Goal: Task Accomplishment & Management: Manage account settings

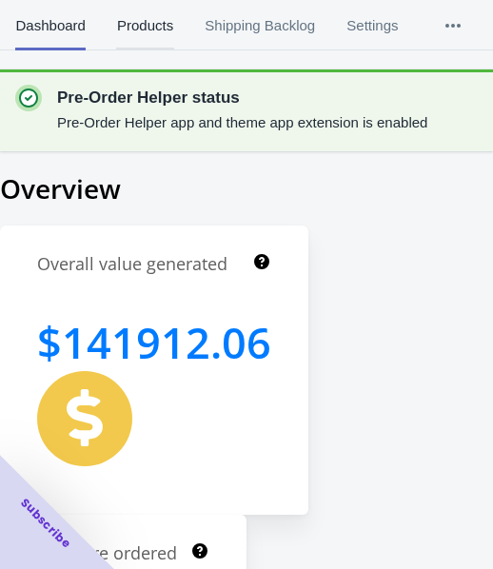
click at [151, 33] on span "Products" at bounding box center [144, 26] width 57 height 50
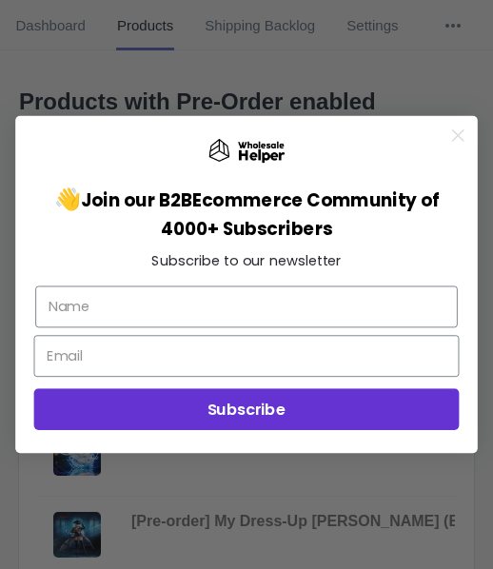
click at [458, 137] on icon "Close dialog" at bounding box center [458, 135] width 10 height 10
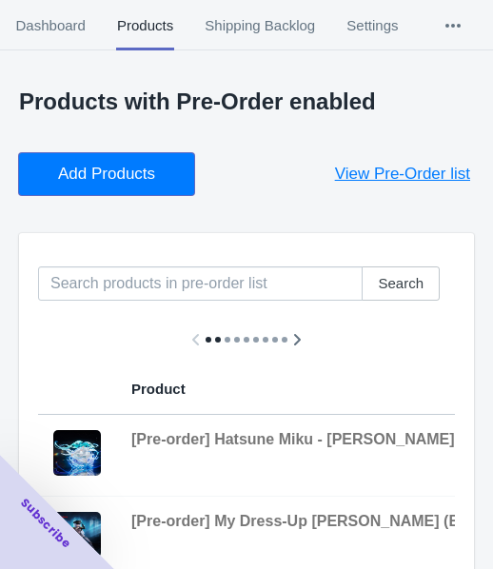
click at [110, 176] on span "Add Products" at bounding box center [106, 174] width 97 height 19
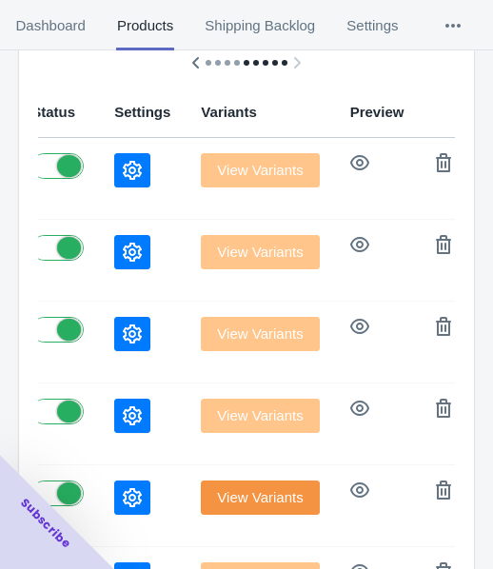
scroll to position [212, 0]
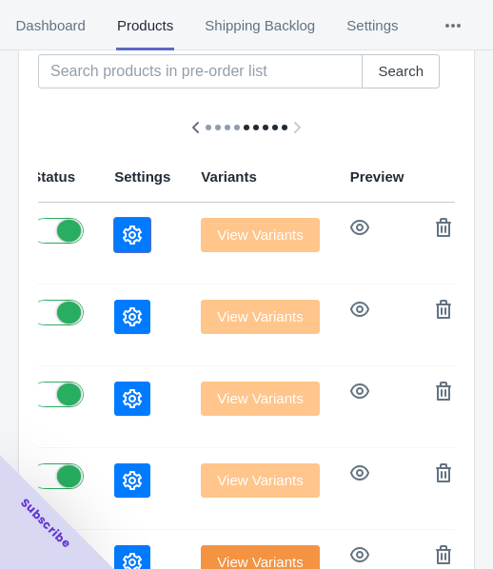
click at [123, 234] on icon "button" at bounding box center [132, 235] width 19 height 19
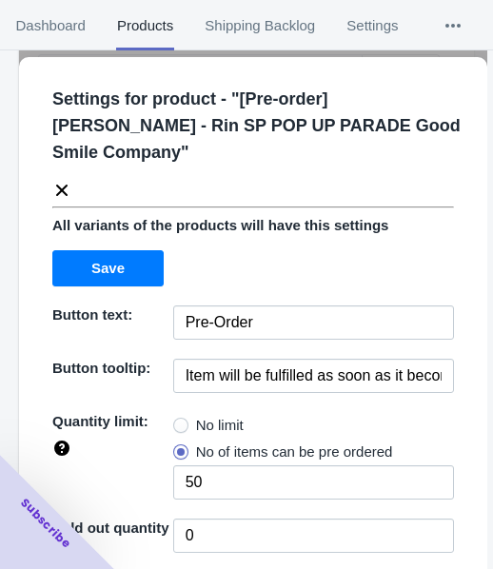
click at [209, 430] on span "No limit" at bounding box center [220, 425] width 48 height 19
click at [179, 422] on input "No limit" at bounding box center [178, 421] width 1 height 1
radio input "true"
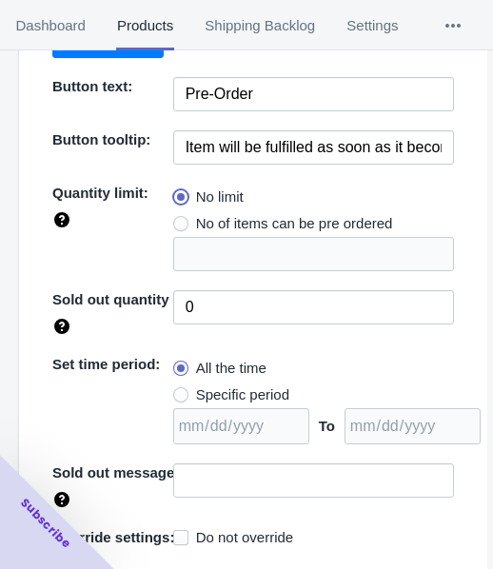
scroll to position [276, 0]
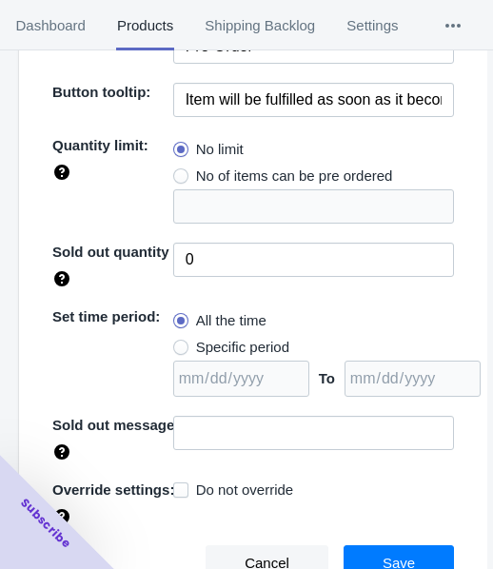
click at [268, 346] on span "Specific period" at bounding box center [242, 347] width 93 height 19
click at [179, 344] on input "Specific period" at bounding box center [178, 343] width 1 height 1
radio input "true"
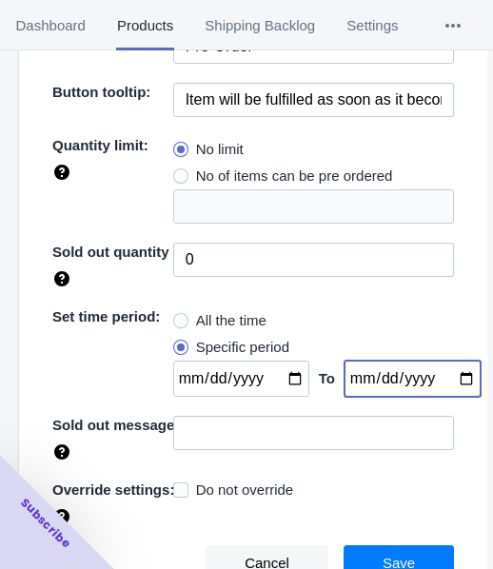
click at [448, 383] on input "date" at bounding box center [413, 379] width 136 height 36
type input "[DATE]"
click at [277, 378] on input "date" at bounding box center [241, 379] width 136 height 36
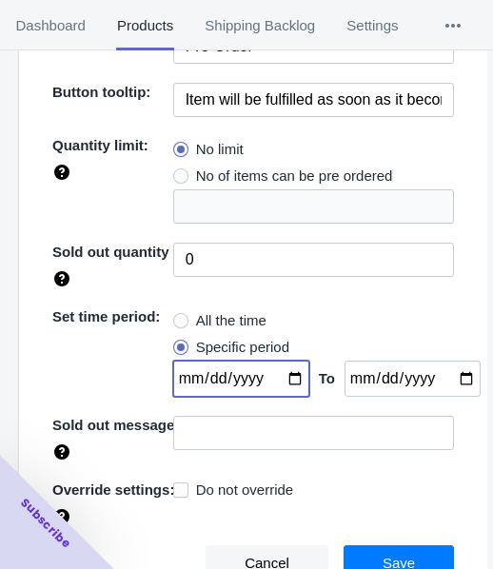
type input "[DATE]"
click at [429, 559] on button "Save" at bounding box center [399, 564] width 110 height 36
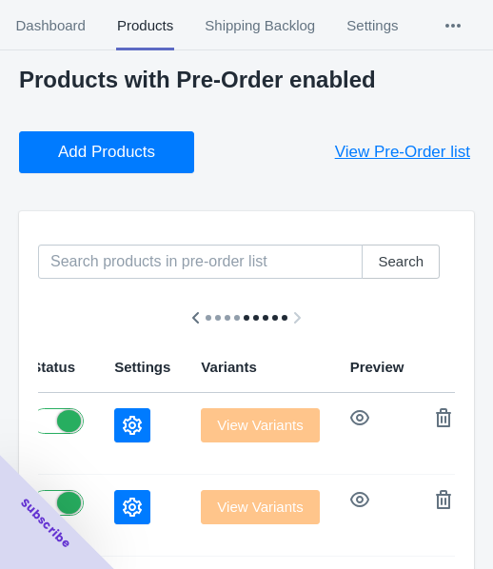
scroll to position [0, 0]
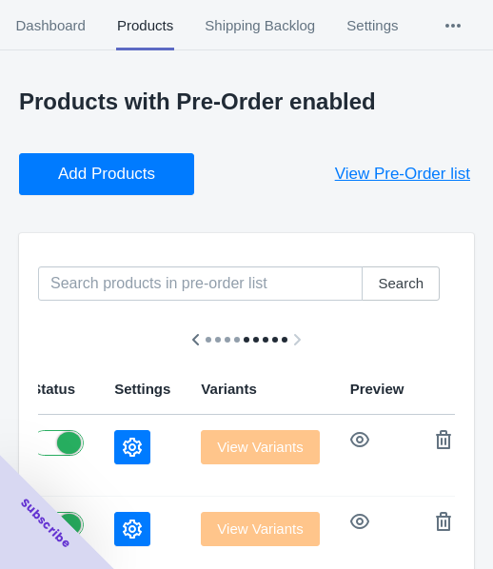
click at [170, 179] on button "Add Products" at bounding box center [106, 174] width 175 height 42
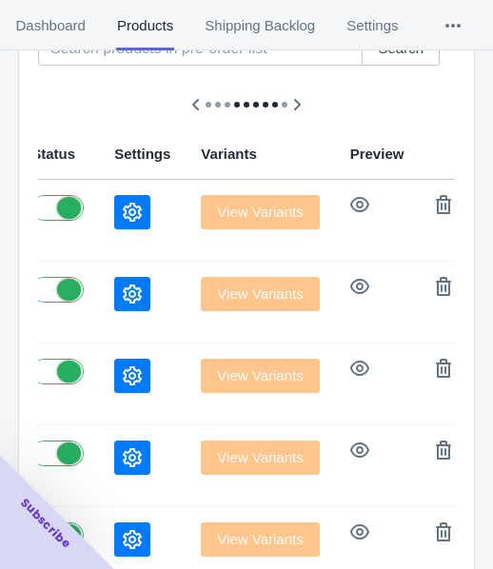
scroll to position [286, 0]
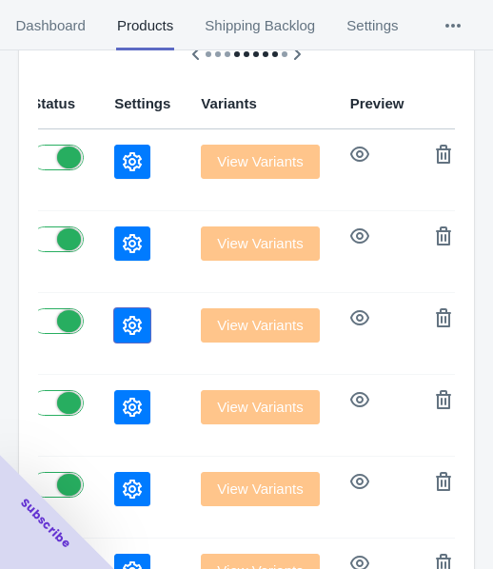
click at [128, 325] on icon "button" at bounding box center [132, 325] width 19 height 19
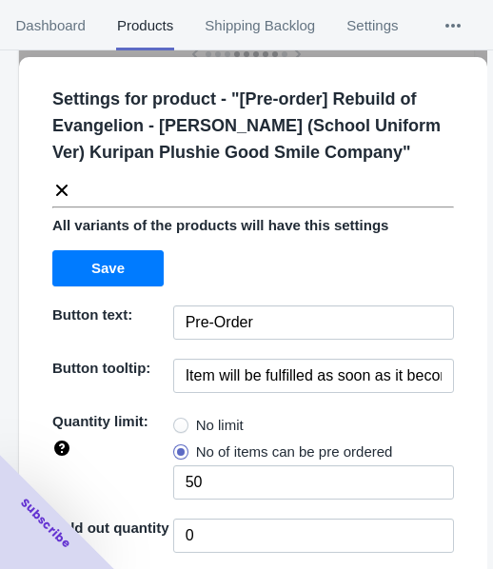
click at [204, 435] on span "No limit" at bounding box center [220, 425] width 48 height 19
click at [179, 422] on input "No limit" at bounding box center [178, 421] width 1 height 1
radio input "true"
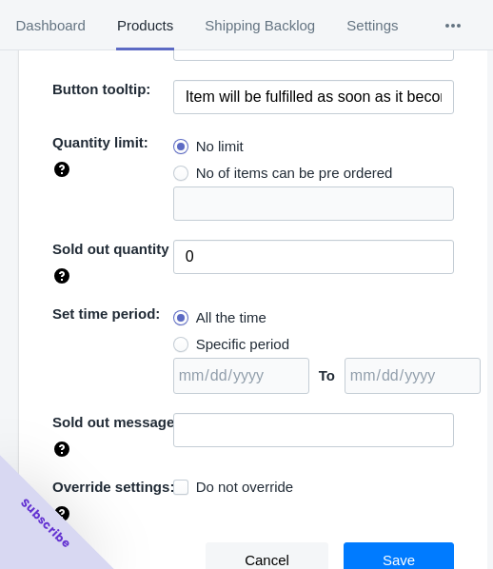
click at [240, 354] on span "Specific period" at bounding box center [242, 344] width 93 height 19
click at [179, 341] on input "Specific period" at bounding box center [178, 340] width 1 height 1
radio input "true"
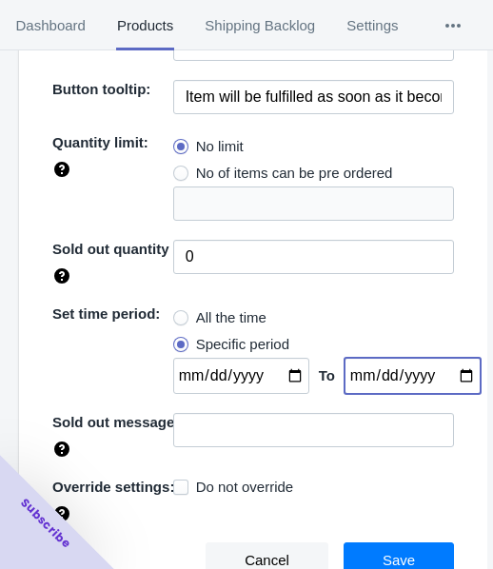
drag, startPoint x: 450, startPoint y: 392, endPoint x: 431, endPoint y: 378, distance: 23.8
click at [450, 393] on input "date" at bounding box center [413, 376] width 136 height 36
type input "[DATE]"
click at [280, 392] on input "date" at bounding box center [241, 376] width 136 height 36
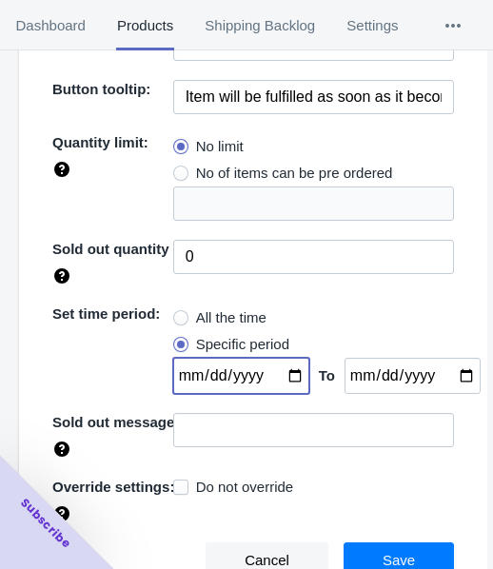
type input "[DATE]"
click at [372, 562] on button "Save" at bounding box center [399, 561] width 110 height 36
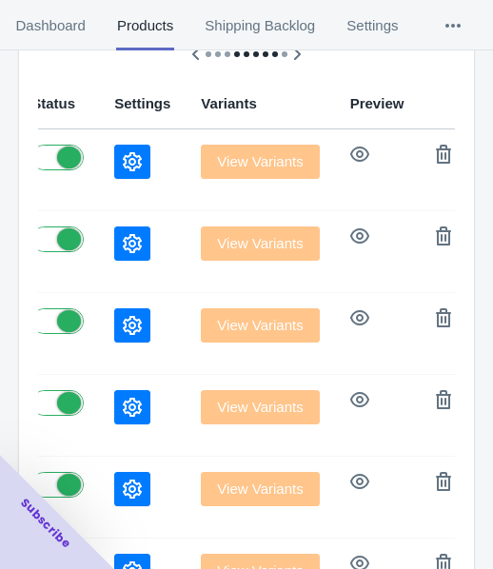
click at [124, 258] on button "button" at bounding box center [132, 244] width 36 height 34
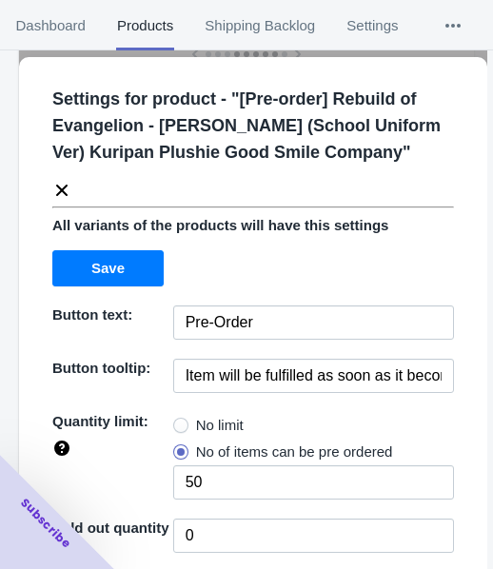
click at [239, 429] on span "No limit" at bounding box center [220, 425] width 48 height 19
click at [179, 422] on input "No limit" at bounding box center [178, 421] width 1 height 1
radio input "true"
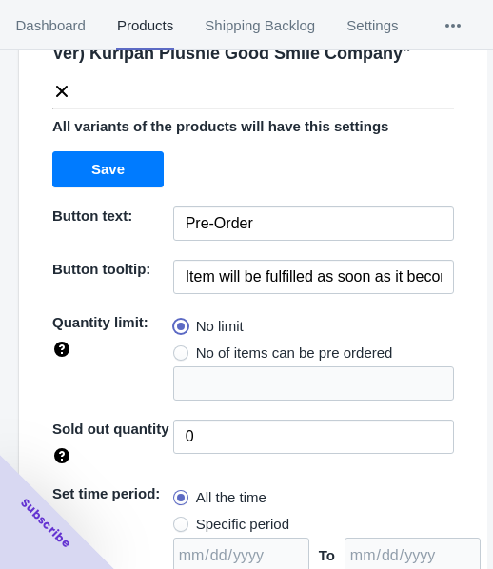
scroll to position [276, 0]
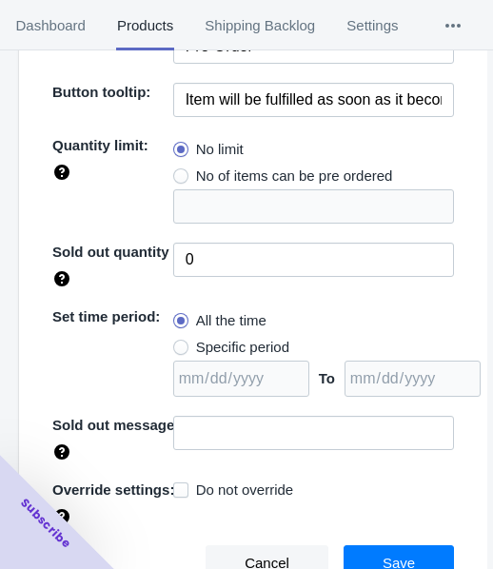
click at [233, 347] on span "Specific period" at bounding box center [242, 347] width 93 height 19
click at [179, 344] on input "Specific period" at bounding box center [178, 343] width 1 height 1
radio input "true"
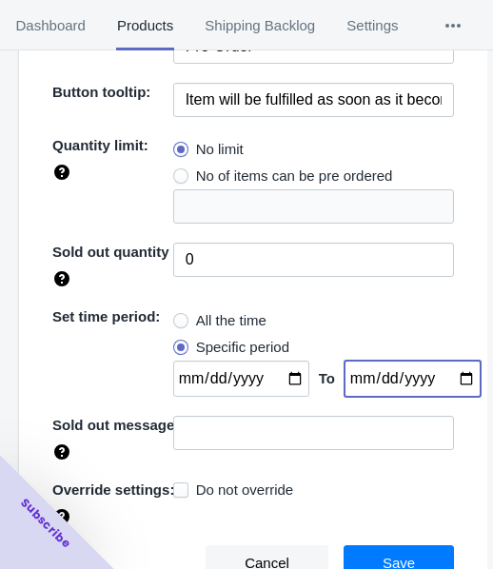
click at [446, 381] on input "date" at bounding box center [413, 379] width 136 height 36
type input "[DATE]"
click at [279, 382] on input "date" at bounding box center [241, 379] width 136 height 36
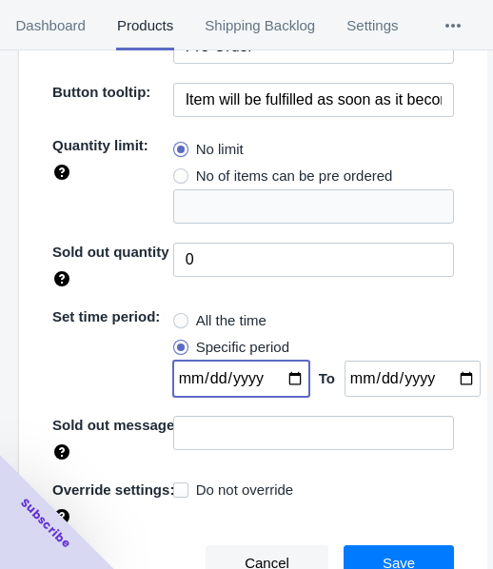
type input "[DATE]"
click at [422, 547] on button "Save" at bounding box center [399, 564] width 110 height 36
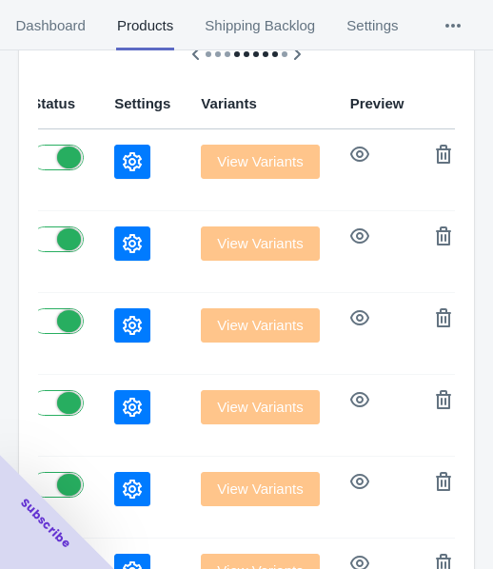
click at [123, 152] on icon "button" at bounding box center [132, 161] width 19 height 19
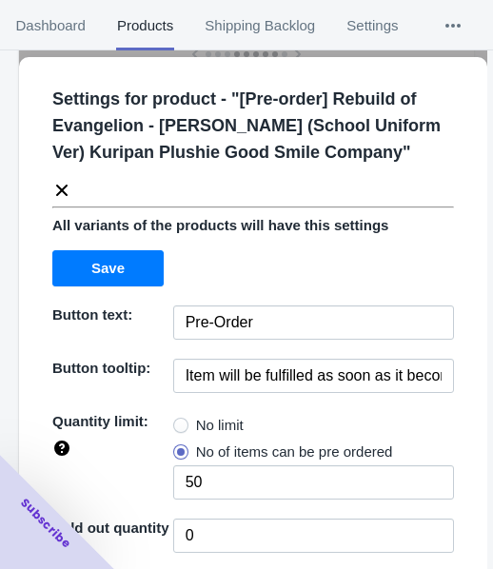
click at [208, 425] on span "No limit" at bounding box center [220, 425] width 48 height 19
click at [179, 422] on input "No limit" at bounding box center [178, 421] width 1 height 1
radio input "true"
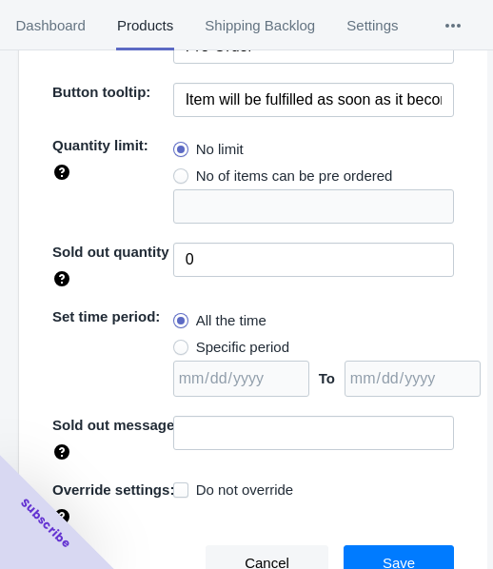
click at [228, 338] on span "Specific period" at bounding box center [242, 347] width 93 height 19
click at [179, 343] on input "Specific period" at bounding box center [178, 343] width 1 height 1
radio input "true"
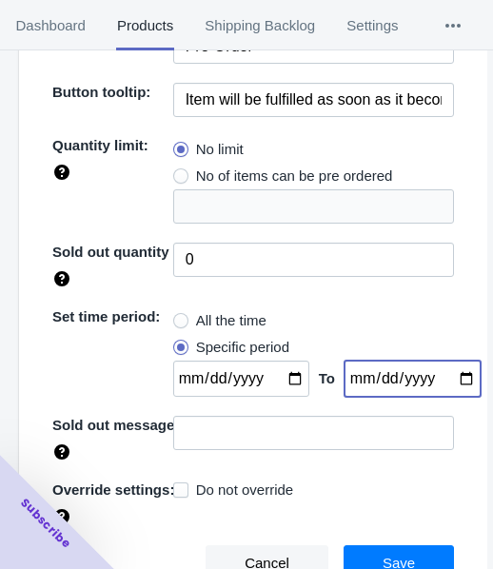
click at [441, 376] on input "date" at bounding box center [413, 379] width 136 height 36
type input "[DATE]"
click at [284, 381] on input "date" at bounding box center [241, 379] width 136 height 36
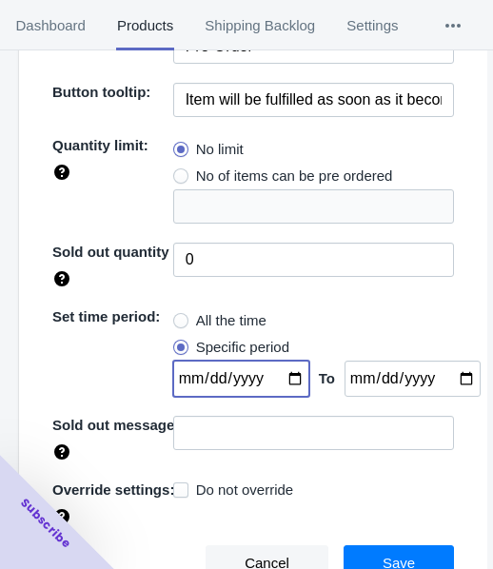
type input "[DATE]"
click at [413, 546] on button "Save" at bounding box center [399, 564] width 110 height 36
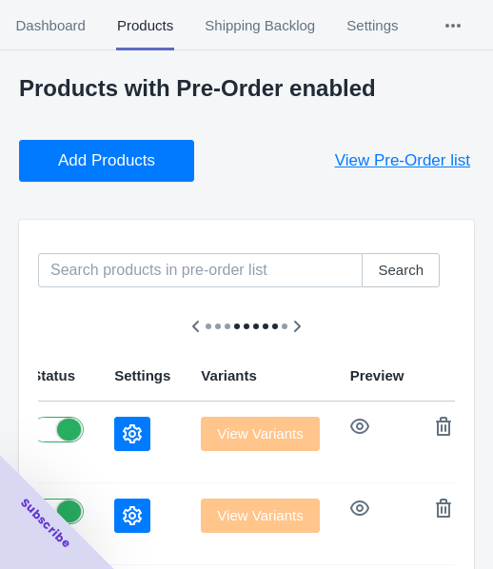
scroll to position [0, 0]
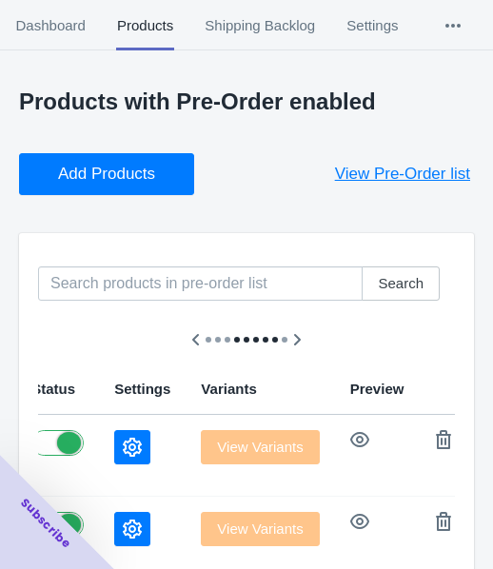
click at [98, 172] on span "Add Products" at bounding box center [106, 174] width 97 height 19
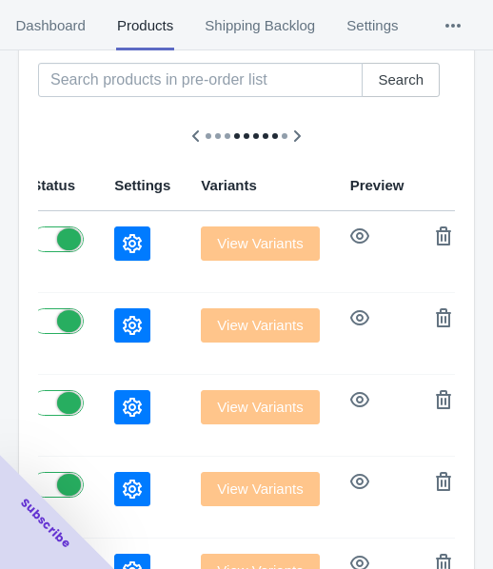
scroll to position [286, 0]
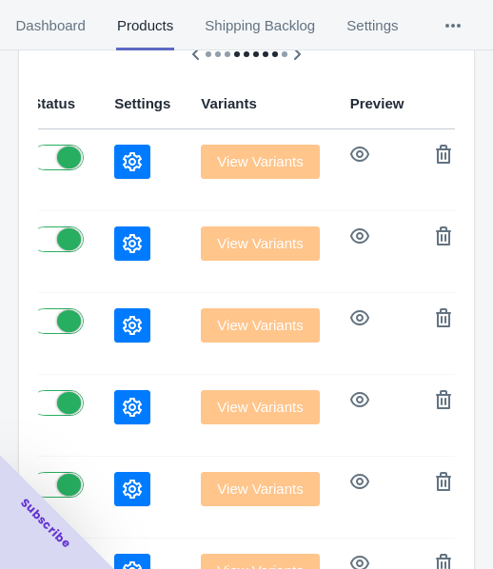
click at [114, 172] on button "button" at bounding box center [132, 162] width 36 height 34
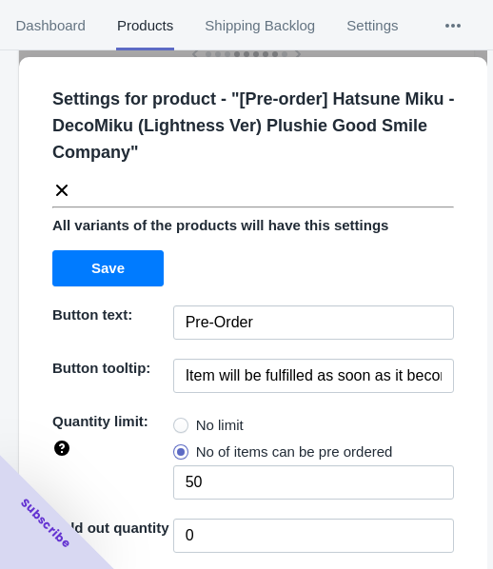
click at [202, 420] on span "No limit" at bounding box center [220, 425] width 48 height 19
click at [179, 421] on input "No limit" at bounding box center [178, 421] width 1 height 1
radio input "true"
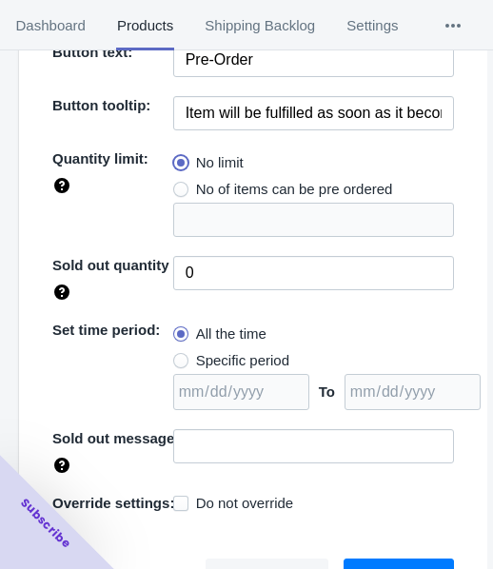
scroll to position [276, 0]
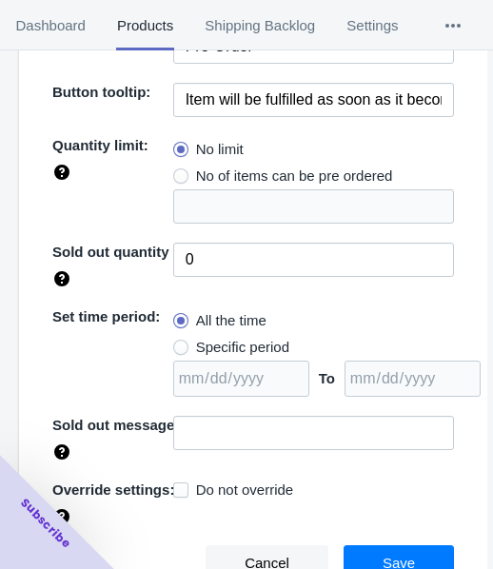
click at [235, 347] on span "Specific period" at bounding box center [242, 347] width 93 height 19
click at [179, 344] on input "Specific period" at bounding box center [178, 343] width 1 height 1
radio input "true"
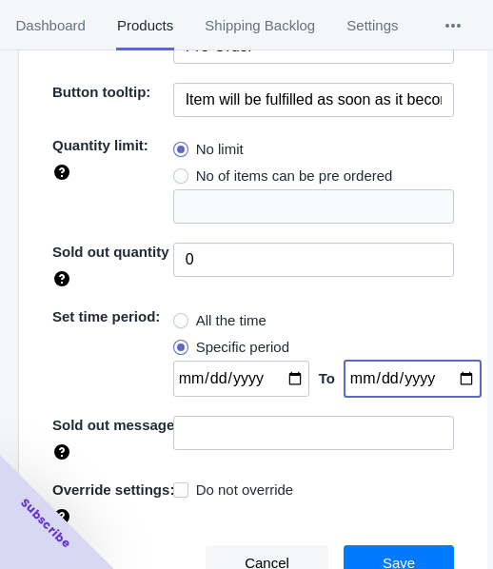
click at [440, 377] on input "date" at bounding box center [413, 379] width 136 height 36
type input "[DATE]"
click at [287, 375] on input "date" at bounding box center [241, 379] width 136 height 36
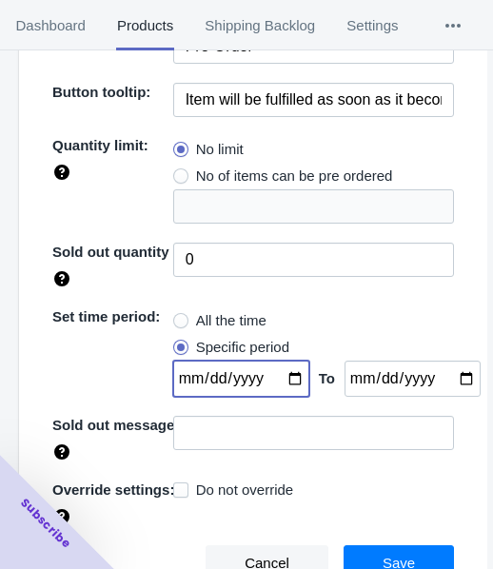
type input "[DATE]"
click at [382, 546] on button "Save" at bounding box center [399, 564] width 110 height 36
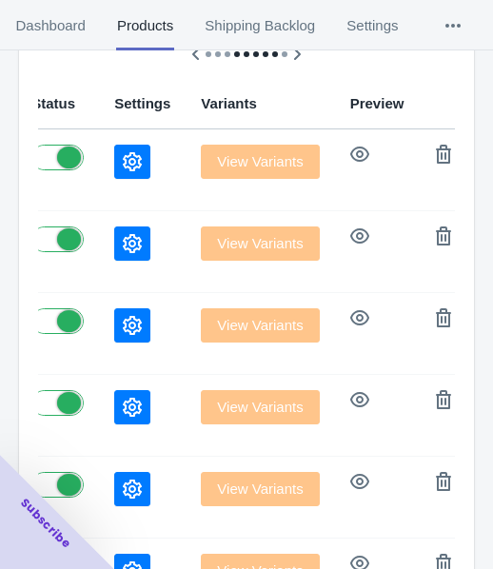
click at [99, 240] on td at bounding box center [142, 252] width 87 height 82
click at [123, 248] on icon "button" at bounding box center [132, 243] width 19 height 19
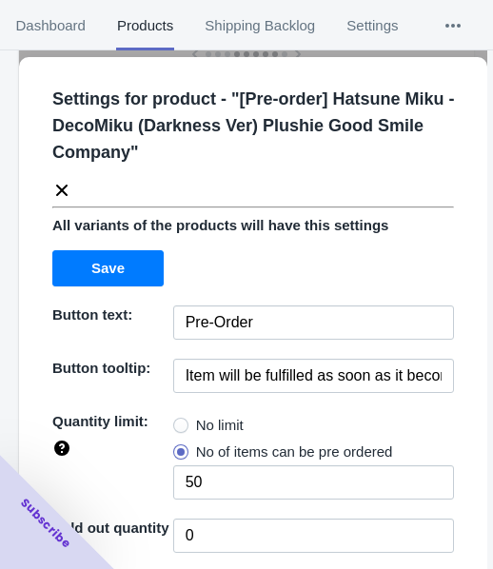
click at [217, 424] on span "No limit" at bounding box center [220, 425] width 48 height 19
click at [179, 422] on input "No limit" at bounding box center [178, 421] width 1 height 1
radio input "true"
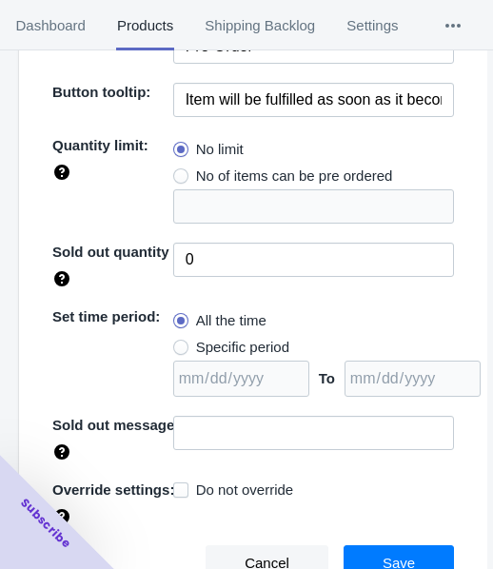
click at [251, 352] on span "Specific period" at bounding box center [242, 347] width 93 height 19
click at [179, 344] on input "Specific period" at bounding box center [178, 343] width 1 height 1
radio input "true"
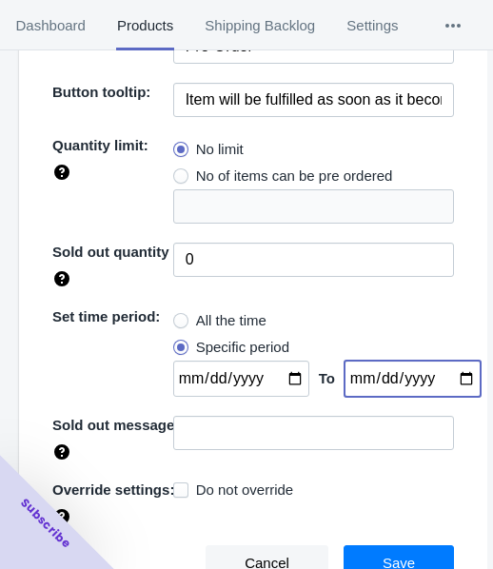
click at [440, 381] on input "date" at bounding box center [413, 379] width 136 height 36
type input "[DATE]"
click at [281, 380] on input "date" at bounding box center [241, 379] width 136 height 36
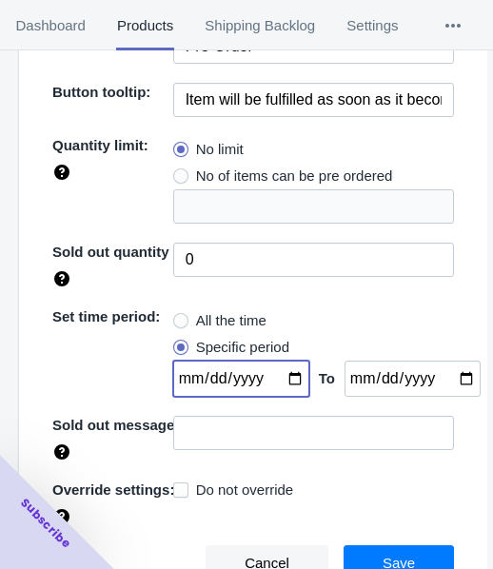
type input "[DATE]"
drag, startPoint x: 407, startPoint y: 545, endPoint x: 383, endPoint y: 529, distance: 28.3
click at [407, 546] on button "Save" at bounding box center [399, 564] width 110 height 36
